Goal: Find specific page/section: Find specific page/section

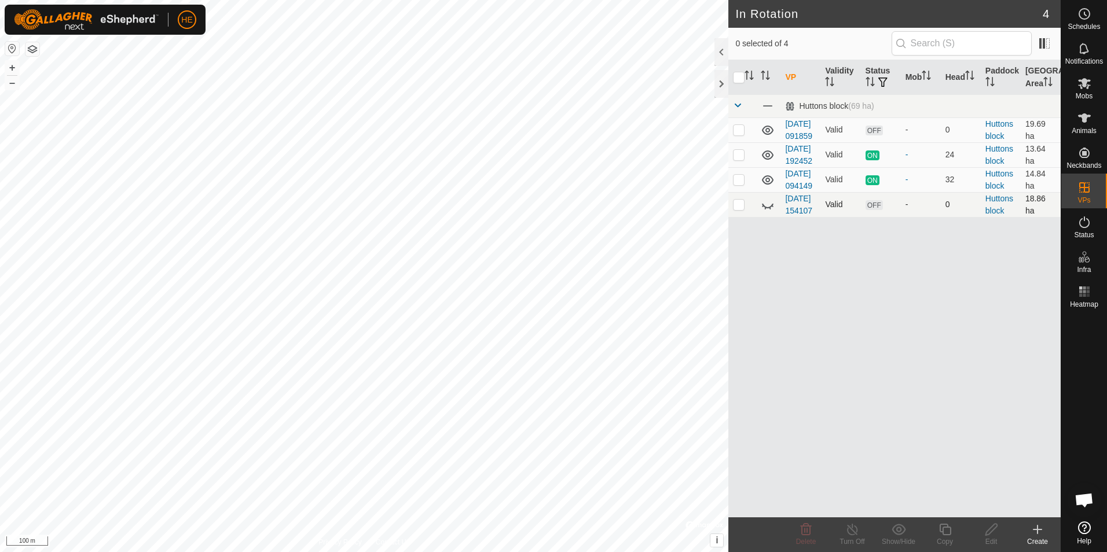
click at [762, 212] on icon at bounding box center [768, 205] width 14 height 14
click at [765, 212] on icon at bounding box center [768, 205] width 14 height 14
click at [740, 184] on p-checkbox at bounding box center [739, 179] width 12 height 9
click at [742, 184] on p-checkbox at bounding box center [739, 179] width 12 height 9
checkbox input "false"
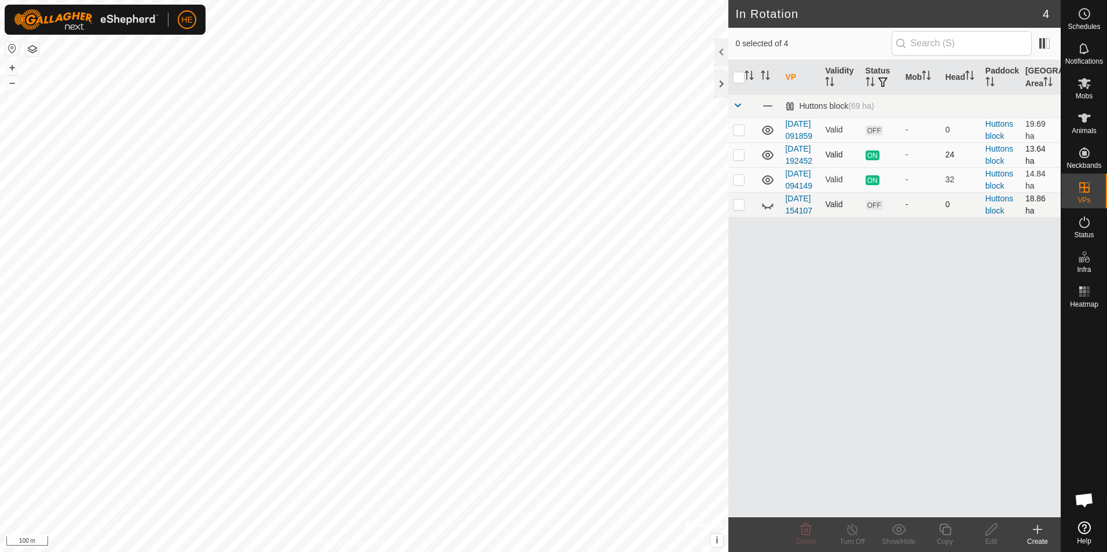
click at [740, 159] on p-checkbox at bounding box center [739, 154] width 12 height 9
click at [742, 159] on p-checkbox at bounding box center [739, 154] width 12 height 9
checkbox input "false"
click at [736, 134] on p-checkbox at bounding box center [739, 129] width 12 height 9
click at [739, 134] on p-checkbox at bounding box center [739, 129] width 12 height 9
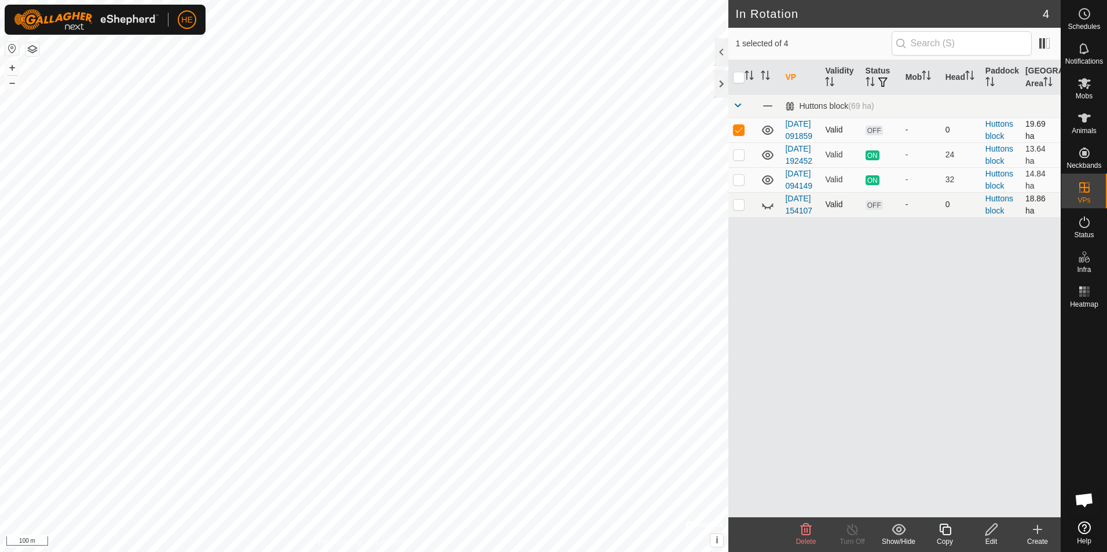
checkbox input "false"
drag, startPoint x: 875, startPoint y: 416, endPoint x: 824, endPoint y: 381, distance: 61.2
click at [875, 414] on div "VP Validity Status Mob Head Paddock Grazing Area [GEOGRAPHIC_DATA] (69 ha) [DAT…" at bounding box center [894, 288] width 332 height 457
click at [739, 184] on p-checkbox at bounding box center [739, 179] width 12 height 9
checkbox input "false"
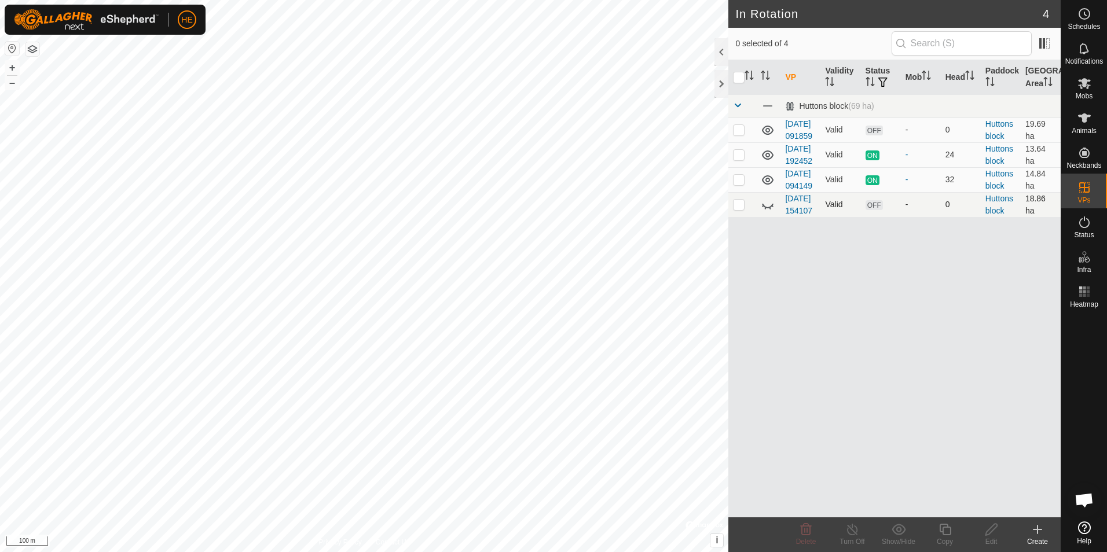
click at [765, 212] on icon at bounding box center [768, 205] width 14 height 14
click at [1082, 222] on icon at bounding box center [1084, 222] width 14 height 14
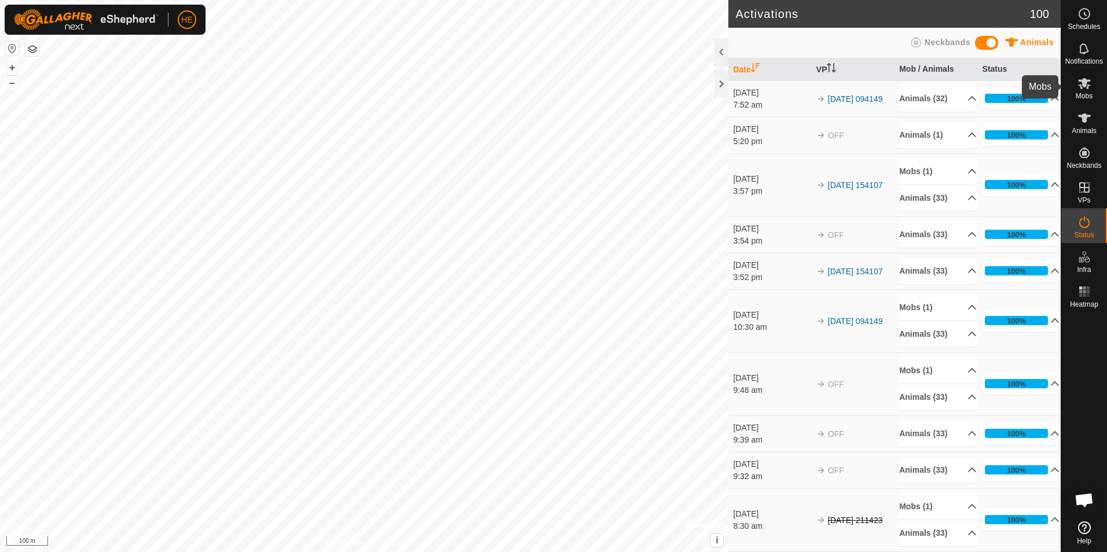
click at [1079, 85] on icon at bounding box center [1084, 83] width 14 height 14
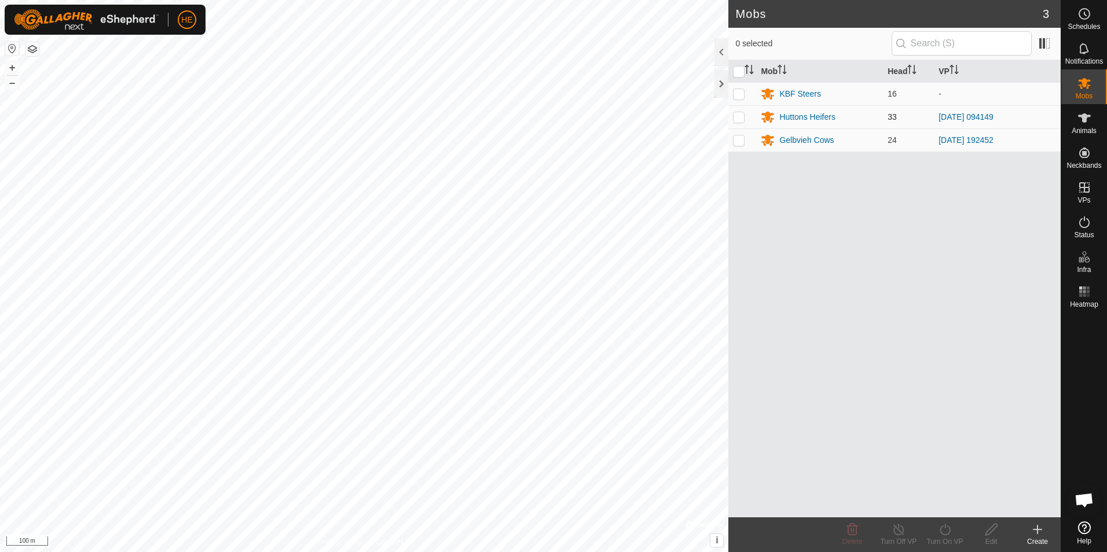
click at [739, 116] on p-checkbox at bounding box center [739, 116] width 12 height 9
click at [740, 116] on p-checkbox at bounding box center [739, 116] width 12 height 9
checkbox input "false"
click at [804, 116] on div "Huttons Heifers" at bounding box center [807, 117] width 56 height 12
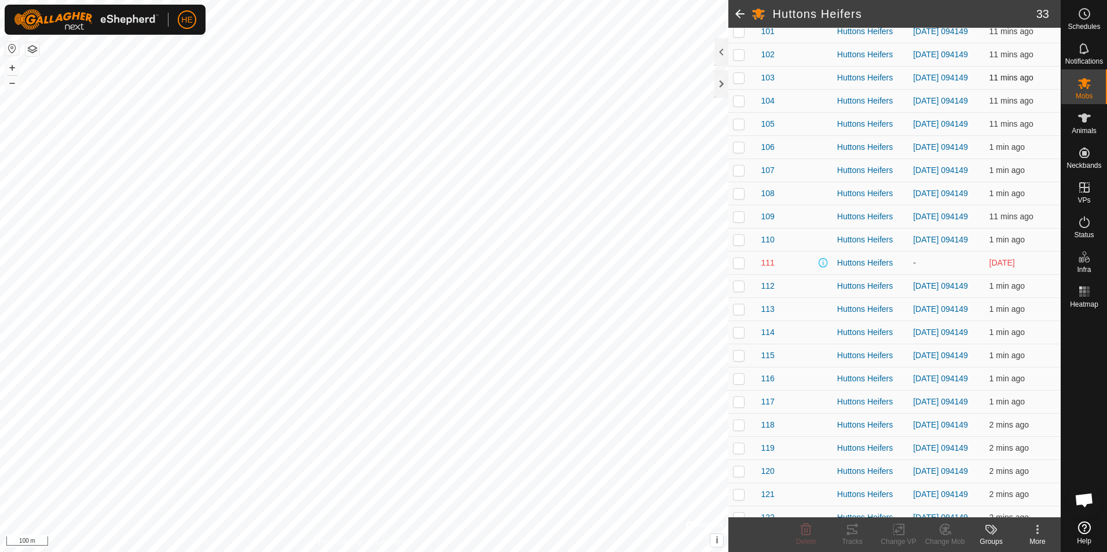
scroll to position [174, 0]
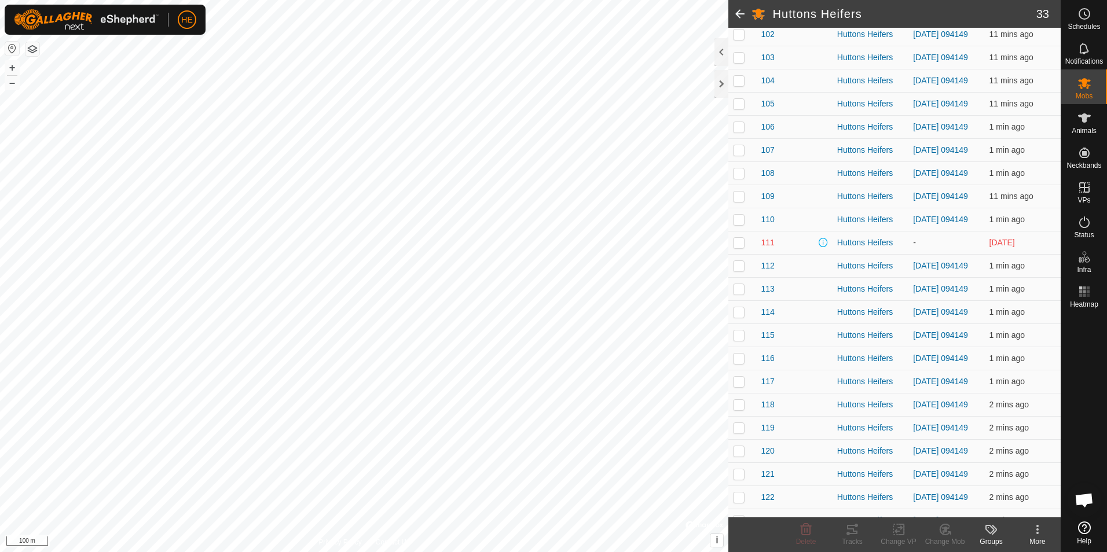
click at [737, 247] on p-checkbox at bounding box center [739, 242] width 12 height 9
checkbox input "false"
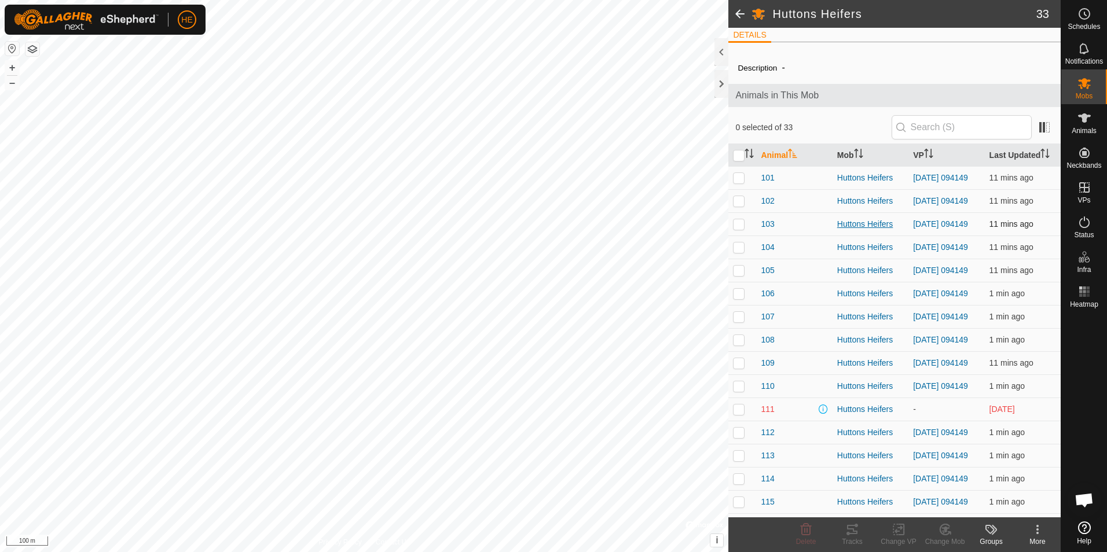
scroll to position [0, 0]
